Goal: Information Seeking & Learning: Learn about a topic

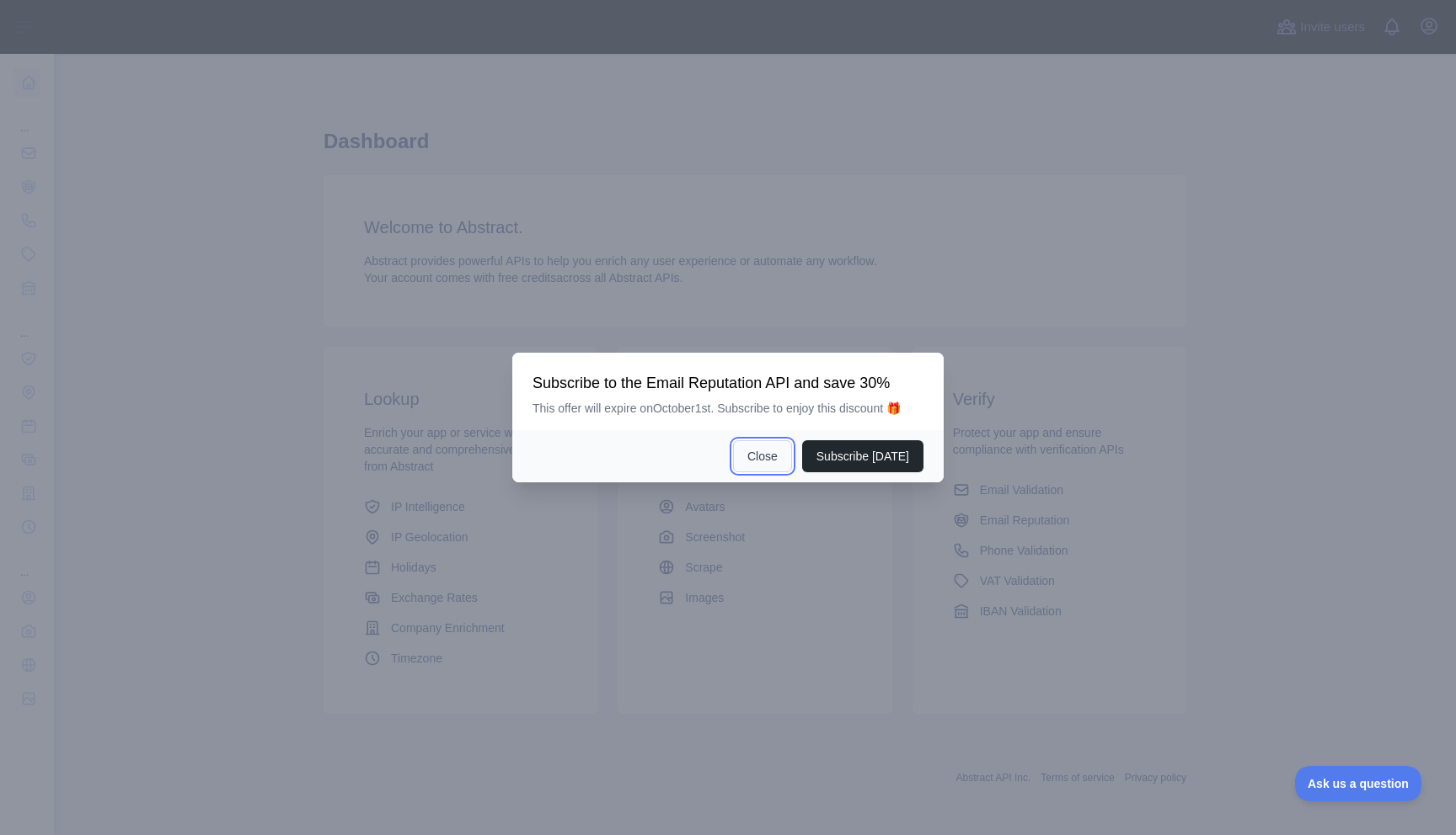
click at [767, 458] on button "Close" at bounding box center [762, 457] width 59 height 32
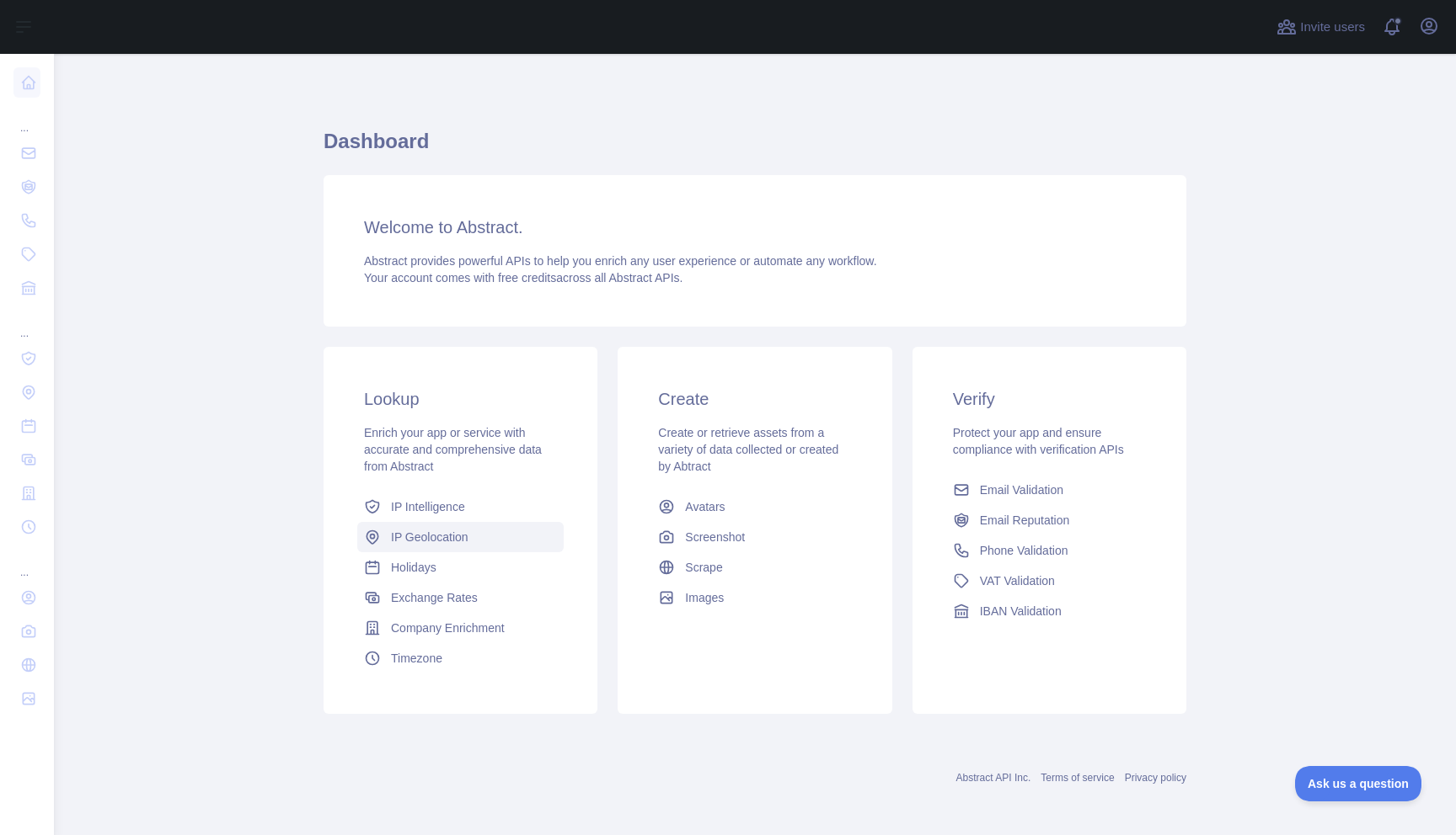
click at [476, 529] on link "IP Geolocation" at bounding box center [461, 537] width 207 height 31
click at [427, 655] on span "Timezone" at bounding box center [417, 658] width 52 height 17
click at [706, 505] on span "Avatars" at bounding box center [705, 506] width 40 height 17
click at [983, 552] on span "Phone Validation" at bounding box center [1023, 550] width 88 height 17
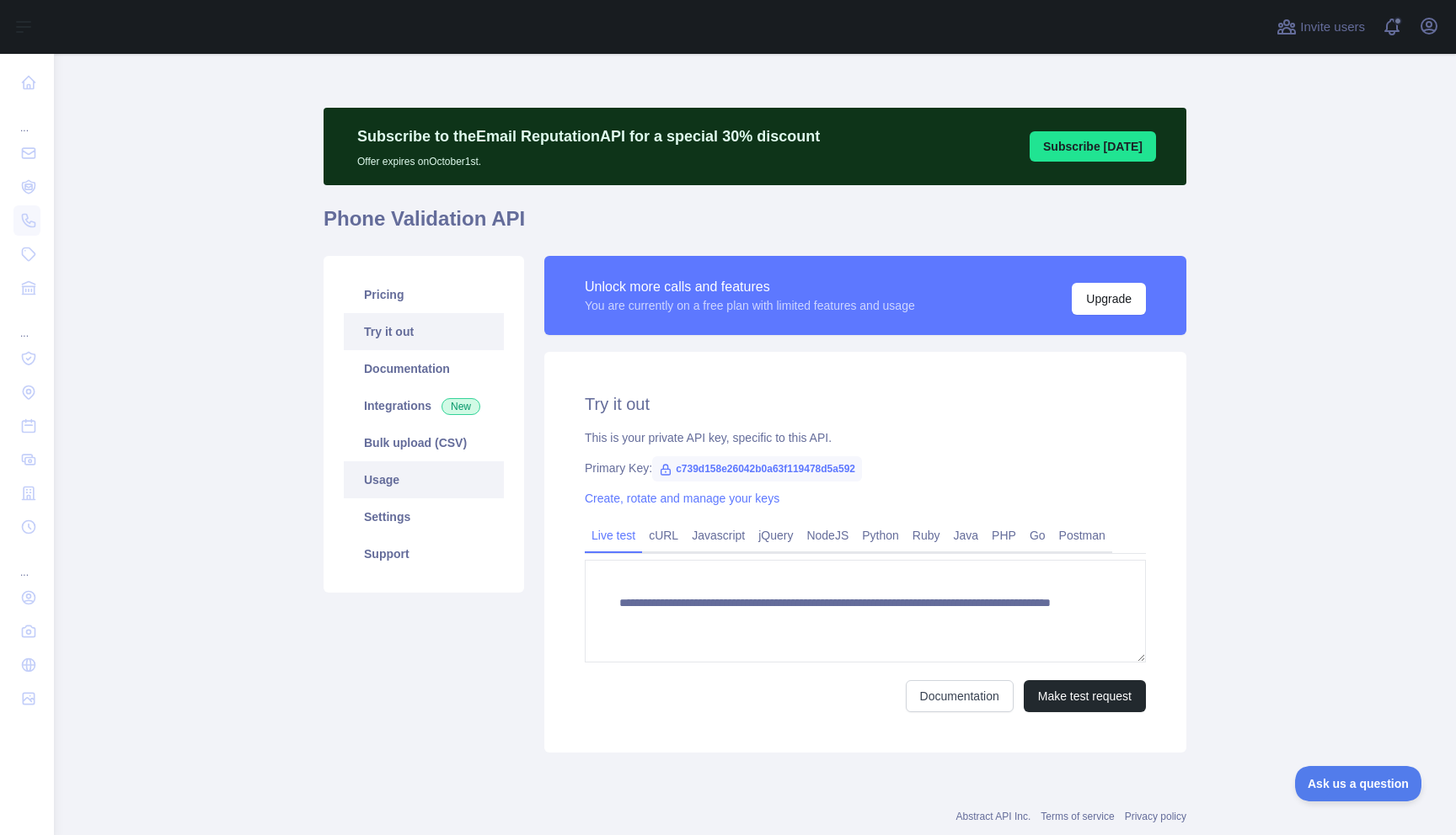
click at [388, 483] on link "Usage" at bounding box center [423, 480] width 160 height 37
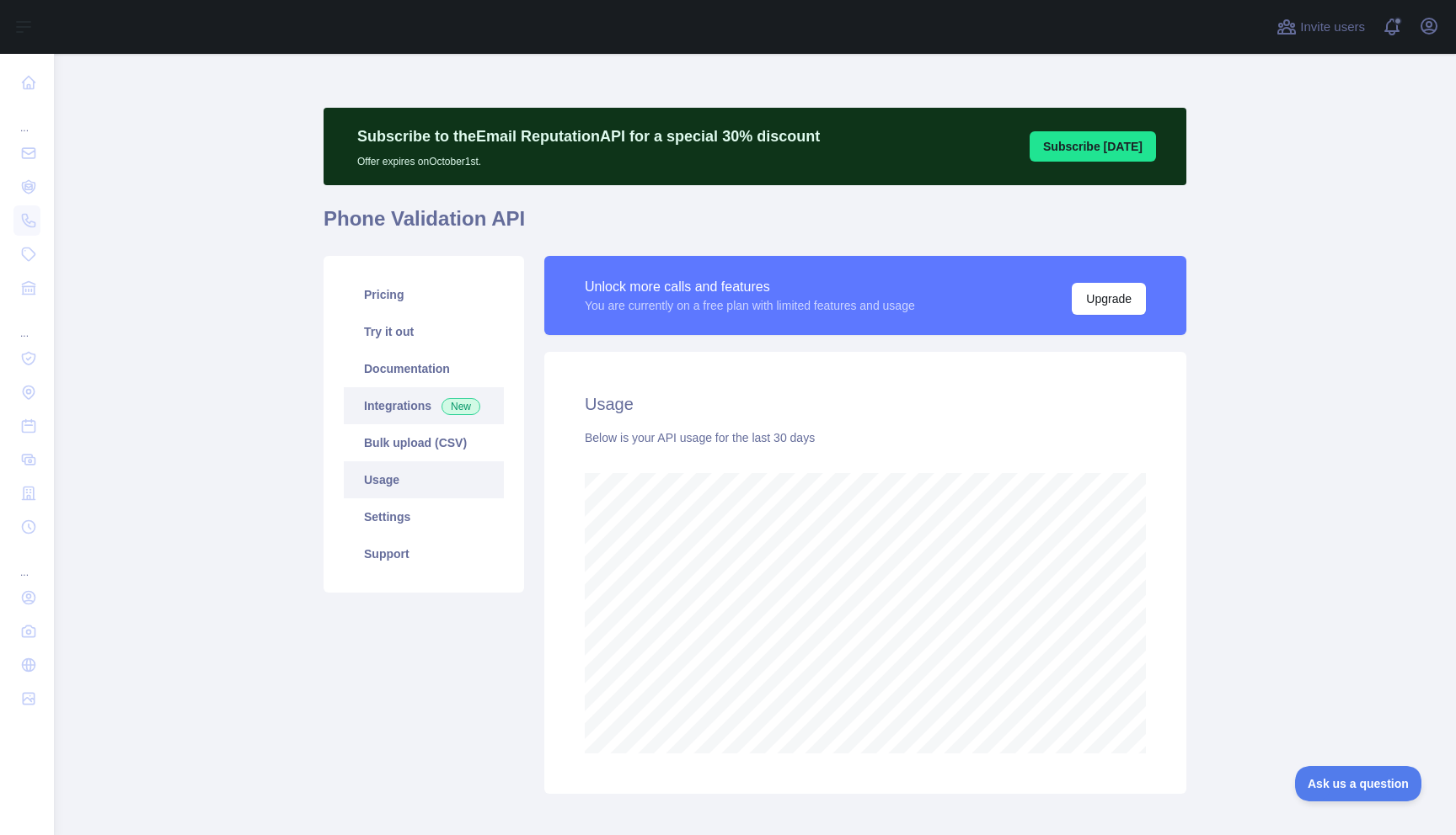
scroll to position [781, 1401]
click at [416, 370] on link "Documentation" at bounding box center [423, 368] width 160 height 37
click at [393, 359] on link "Documentation" at bounding box center [423, 368] width 160 height 37
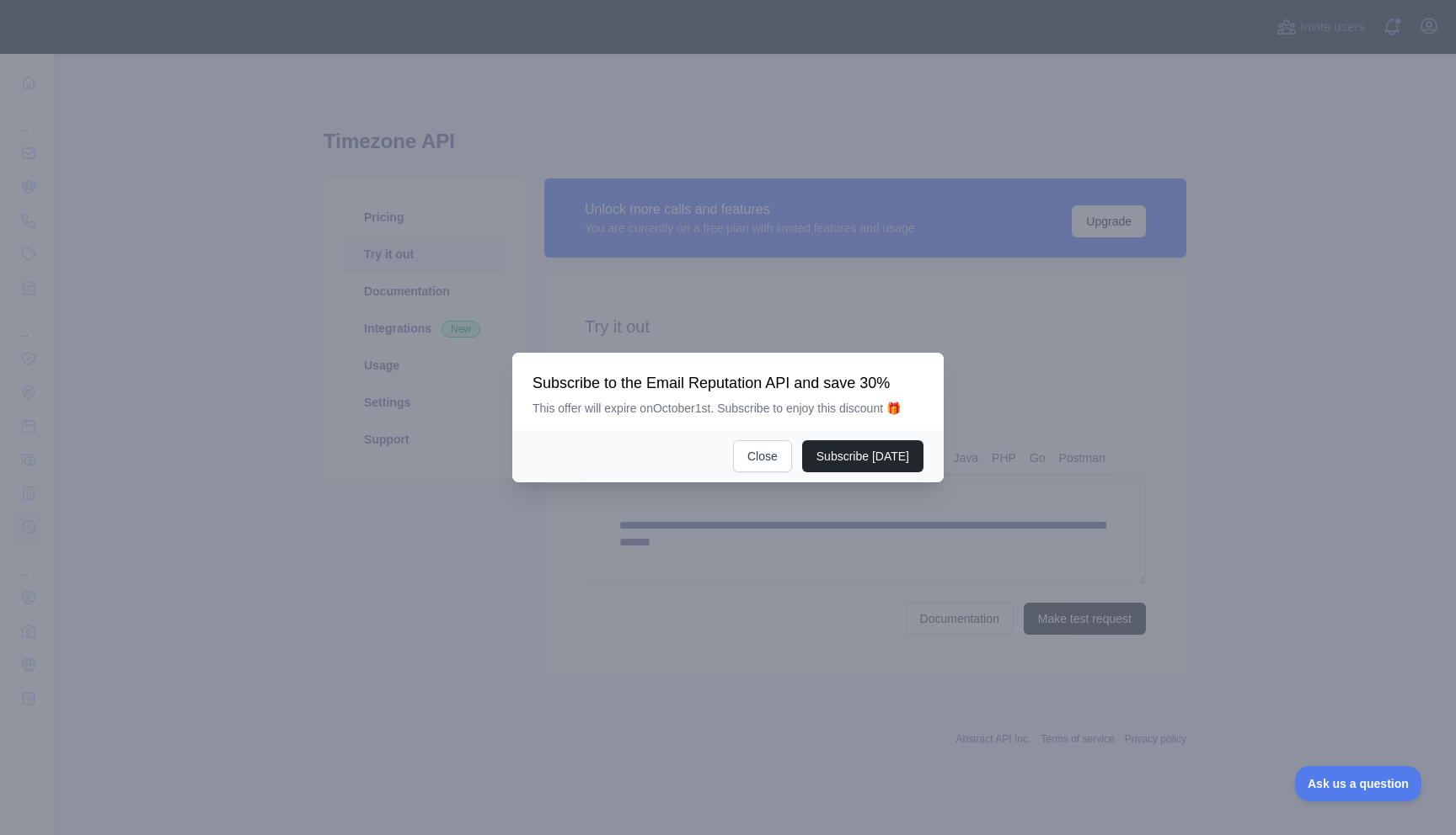
click at [741, 437] on div "Subscribe today Close" at bounding box center [728, 456] width 431 height 53
click at [743, 451] on button "Close" at bounding box center [762, 457] width 59 height 32
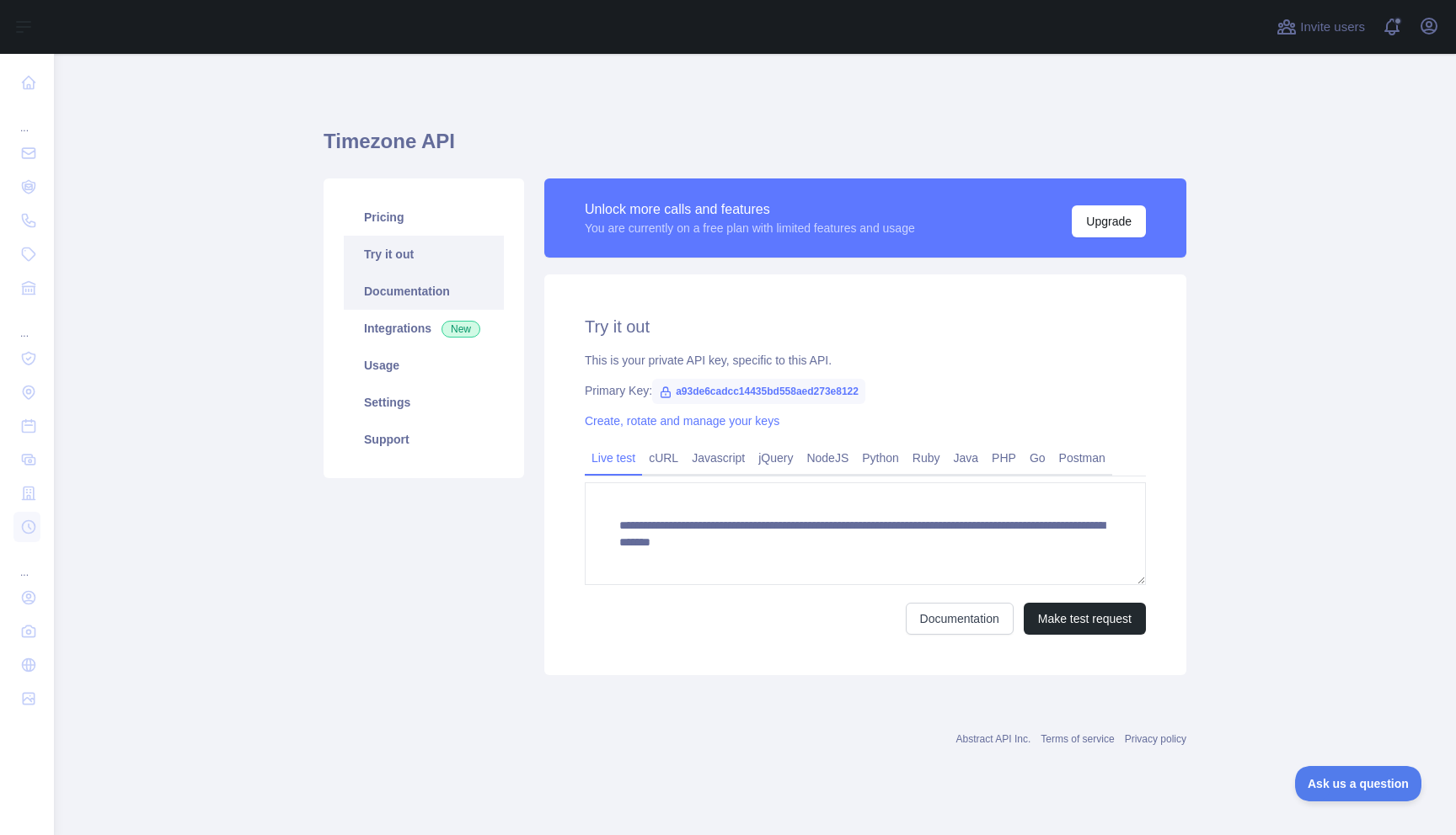
click at [408, 305] on link "Documentation" at bounding box center [423, 291] width 160 height 37
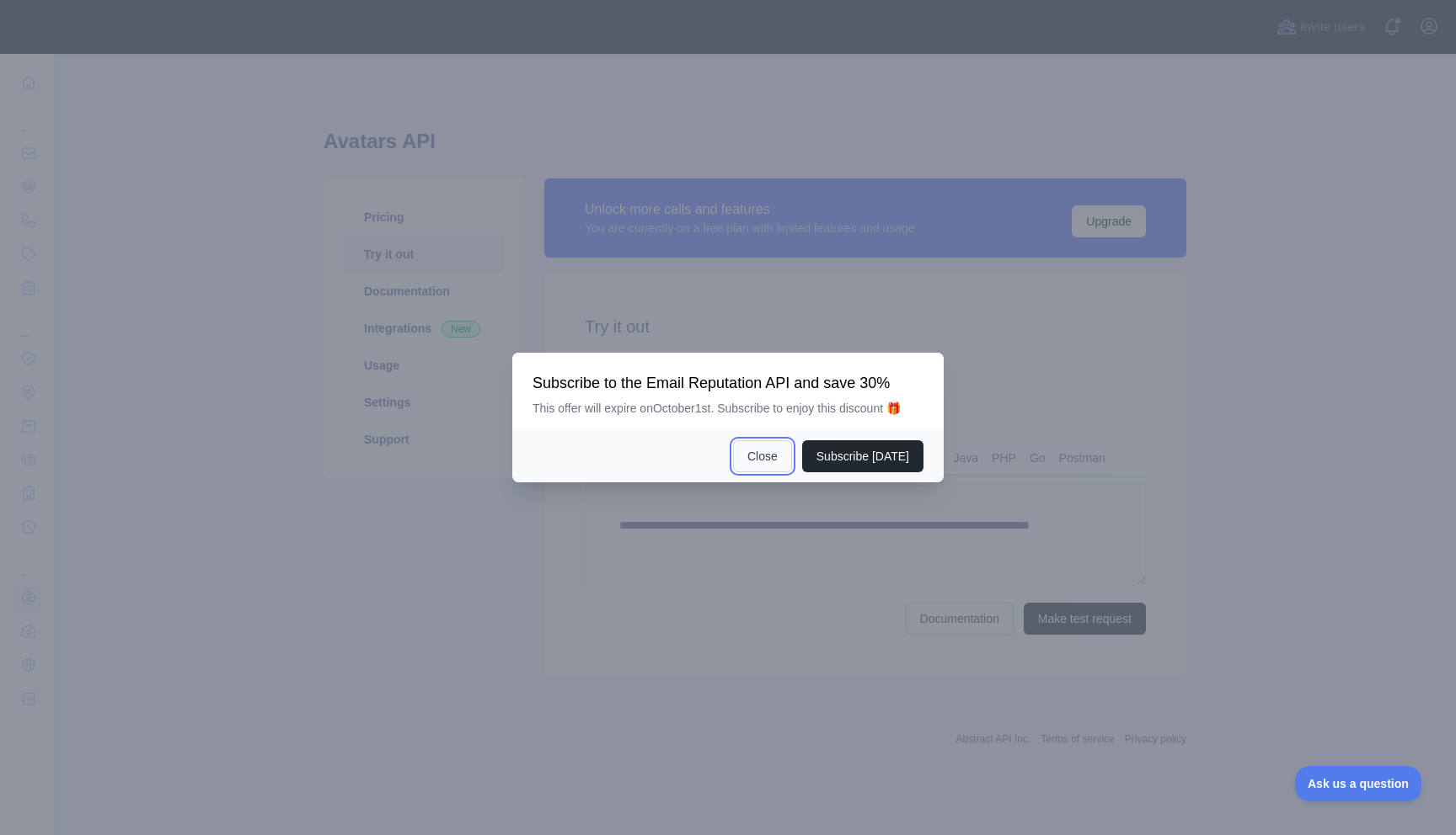
click at [761, 462] on button "Close" at bounding box center [762, 457] width 59 height 32
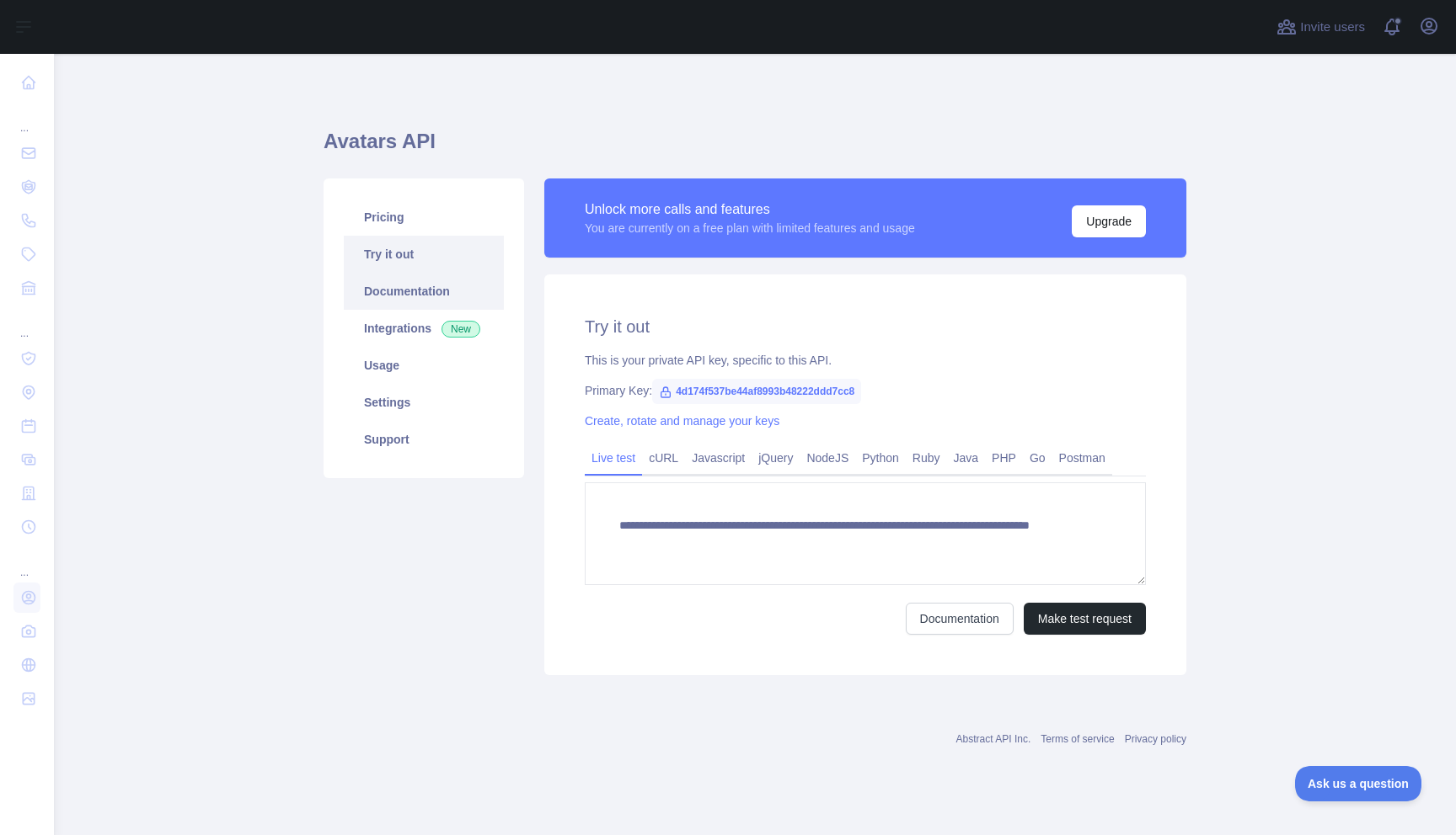
click at [430, 299] on link "Documentation" at bounding box center [423, 291] width 160 height 37
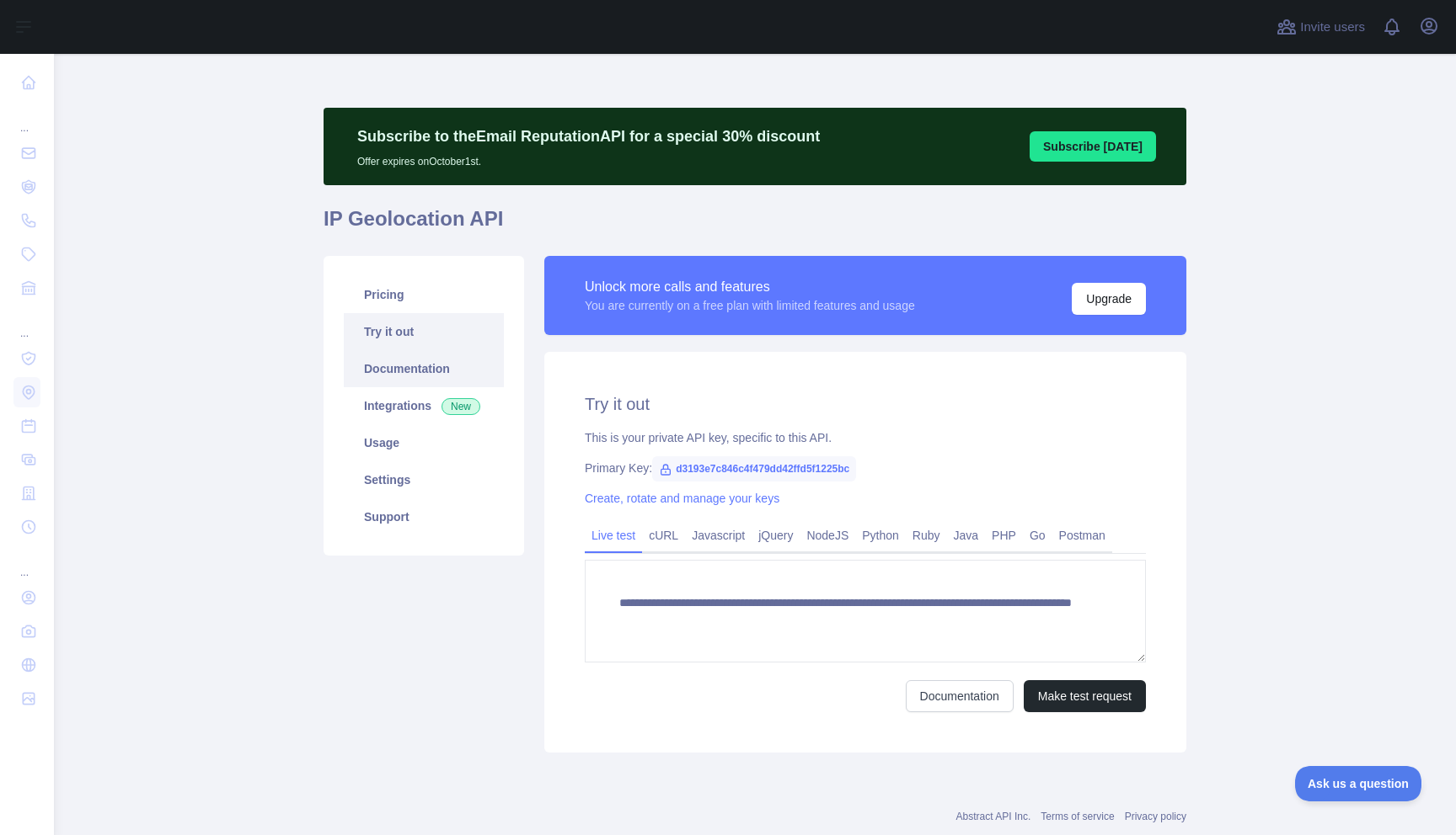
click at [416, 372] on link "Documentation" at bounding box center [423, 368] width 160 height 37
click at [397, 362] on link "Documentation" at bounding box center [423, 368] width 160 height 37
